Goal: Navigation & Orientation: Find specific page/section

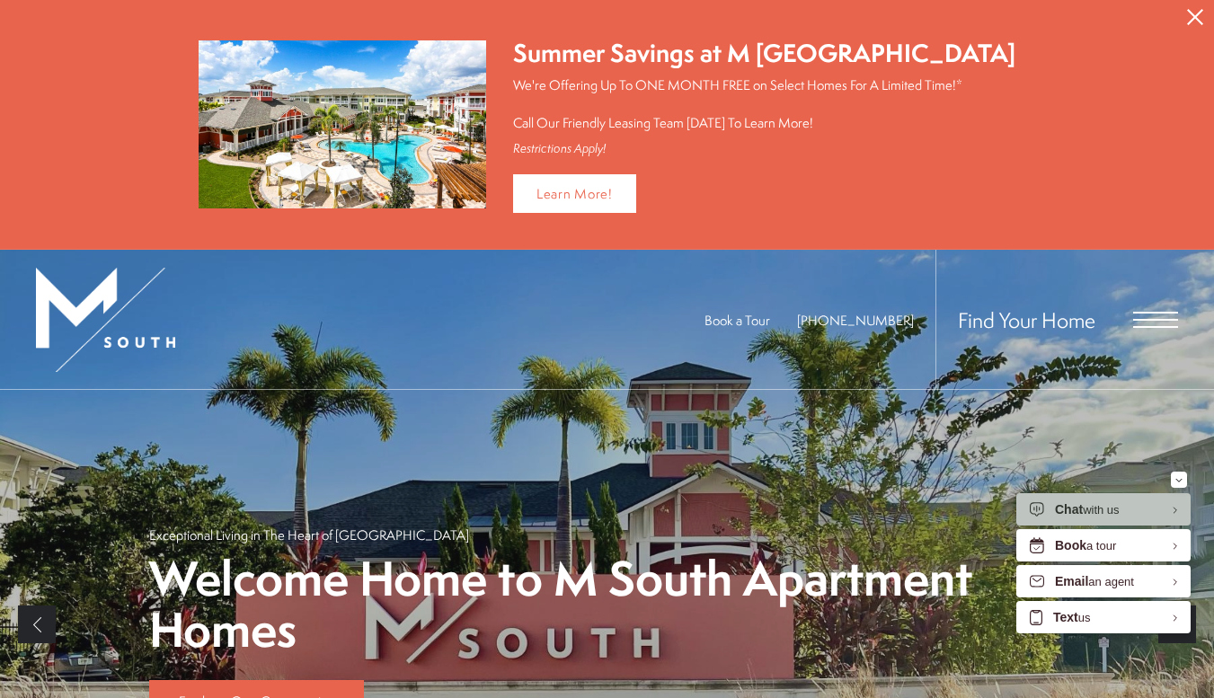
click at [1163, 314] on span "Open Menu" at bounding box center [1155, 320] width 45 height 16
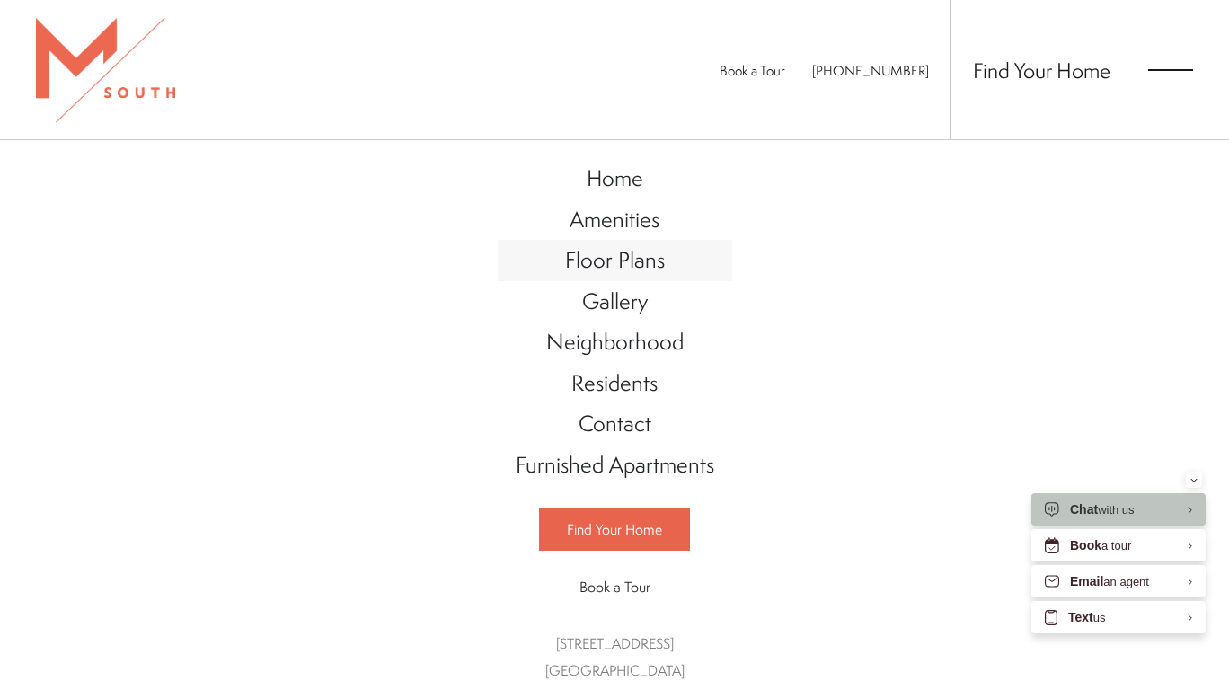
click at [595, 266] on span "Floor Plans" at bounding box center [615, 259] width 100 height 31
